Goal: Task Accomplishment & Management: Use online tool/utility

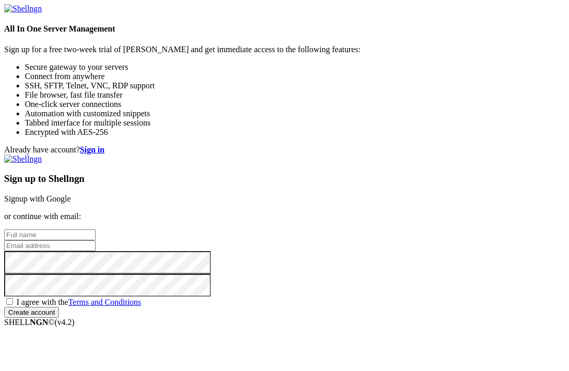
click at [71, 194] on link "Signup with Google" at bounding box center [37, 198] width 67 height 9
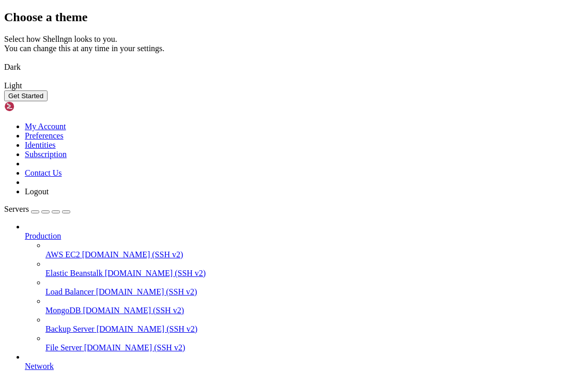
click at [48, 101] on button "Get Started" at bounding box center [25, 95] width 43 height 11
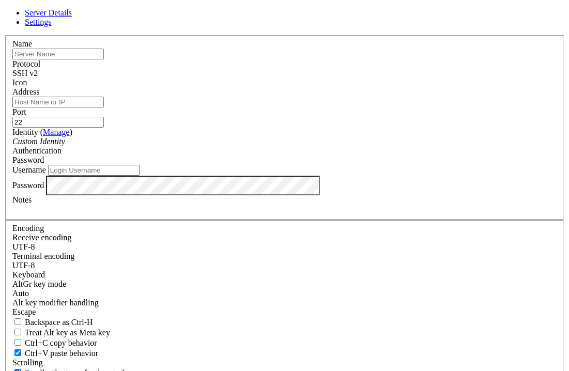
click at [492, 290] on div "Server Details Settings Name Protocol SSH v2 Icon" at bounding box center [284, 221] width 561 height 427
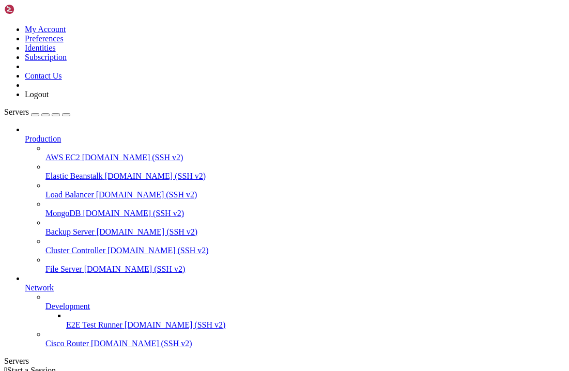
click at [25, 283] on icon at bounding box center [25, 283] width 0 height 0
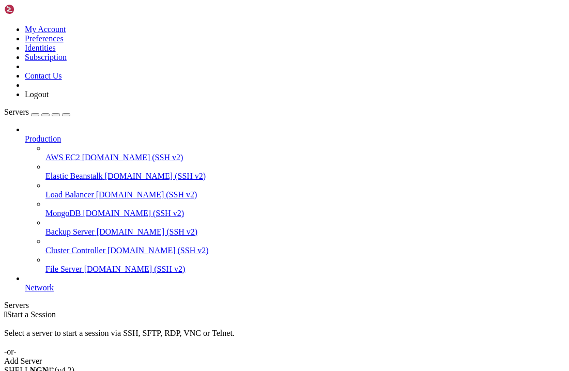
click at [25, 134] on icon at bounding box center [25, 134] width 0 height 0
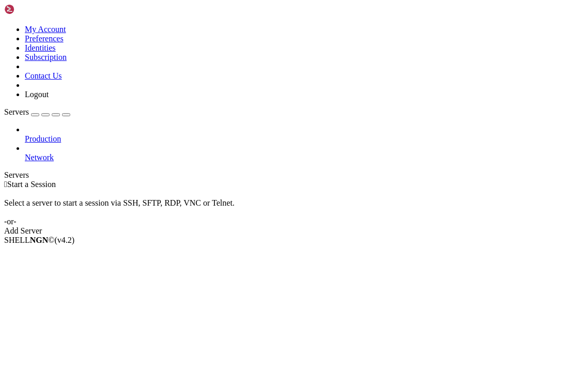
click at [61, 134] on span "Production" at bounding box center [43, 138] width 36 height 9
click at [25, 134] on icon at bounding box center [25, 134] width 0 height 0
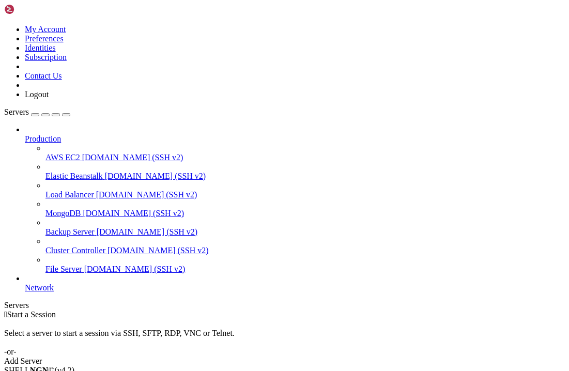
click at [122, 125] on div at bounding box center [295, 129] width 540 height 9
click at [25, 134] on icon at bounding box center [25, 134] width 0 height 0
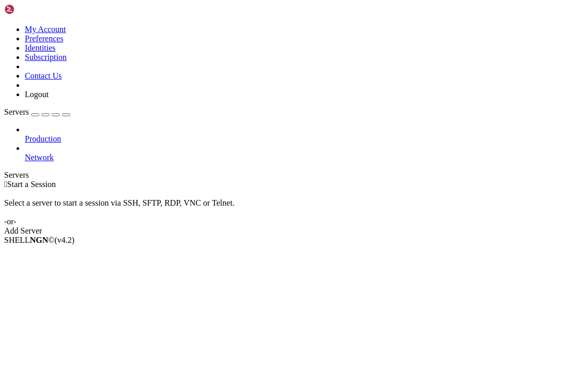
click at [25, 153] on icon at bounding box center [25, 153] width 0 height 0
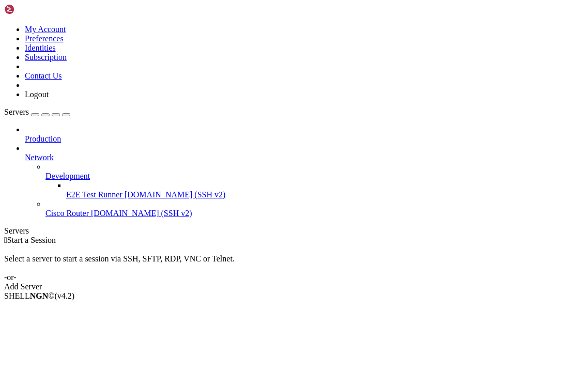
click at [25, 134] on icon at bounding box center [25, 134] width 0 height 0
